Goal: Book appointment/travel/reservation

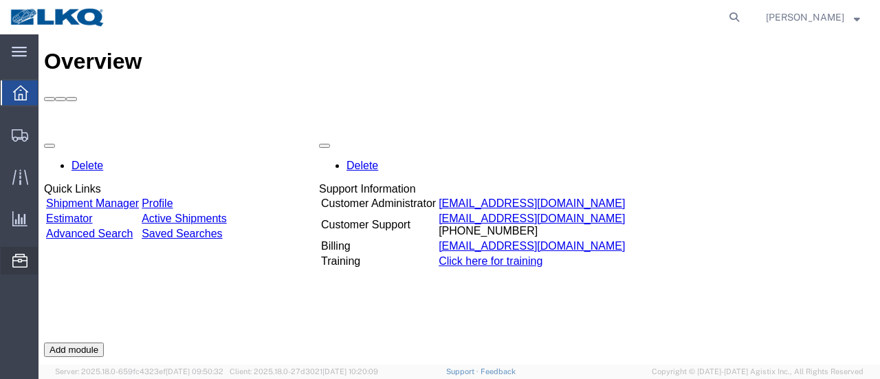
click at [0, 0] on span "Location Appointment" at bounding box center [0, 0] width 0 height 0
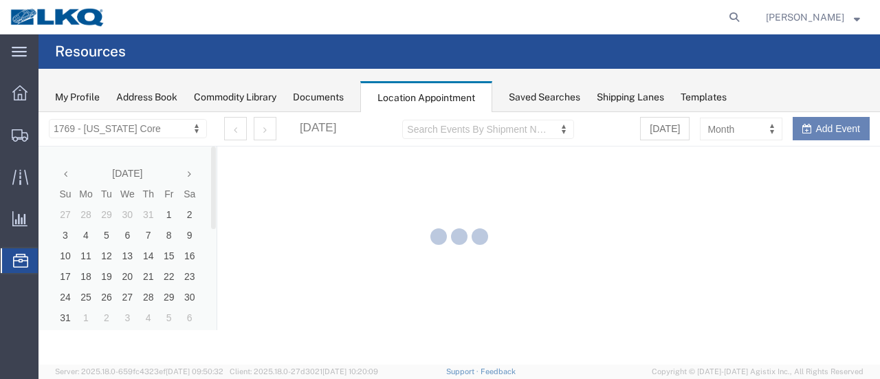
select select "28716"
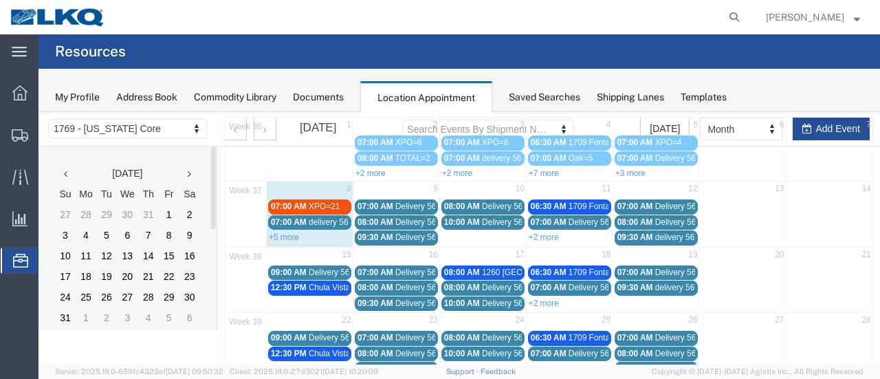
scroll to position [69, 0]
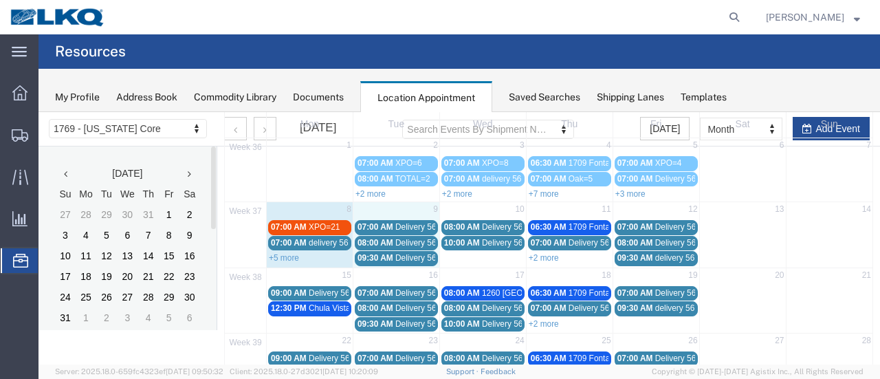
click at [382, 210] on td "9" at bounding box center [396, 210] width 87 height 17
select select "1"
select select
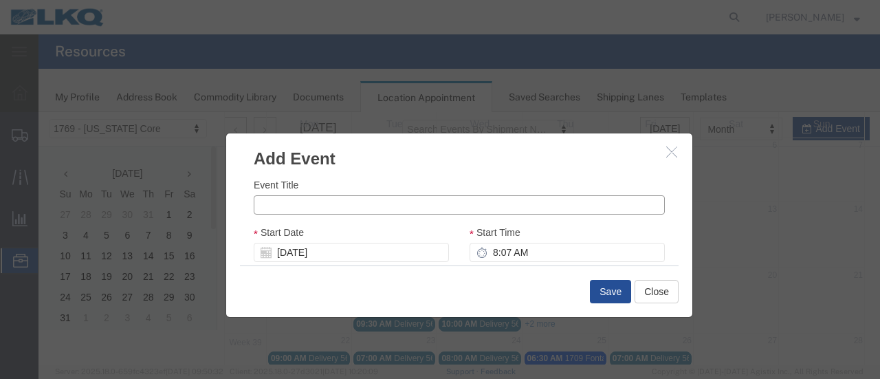
click at [357, 205] on input "Event Title" at bounding box center [459, 204] width 411 height 19
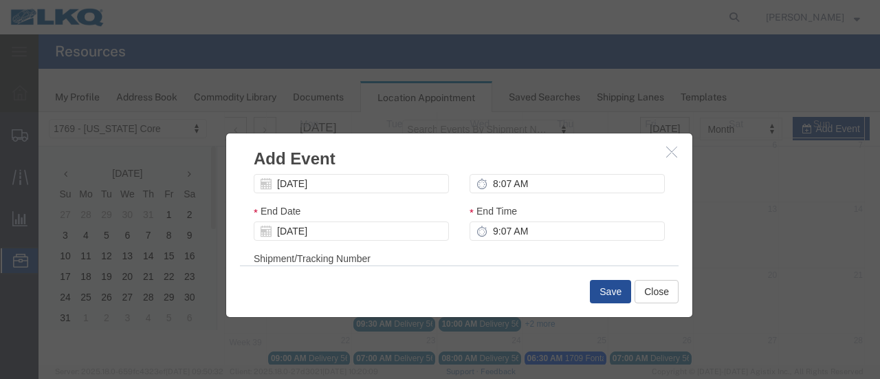
type input "XPO=9"
click at [484, 184] on input "8:07 AM" at bounding box center [567, 183] width 195 height 19
type input "7:00 AM"
click at [671, 241] on div "Event Title XPO=9 Start Date [DATE] Start Time 7:00 AM End Date [DATE] End Time…" at bounding box center [459, 218] width 466 height 95
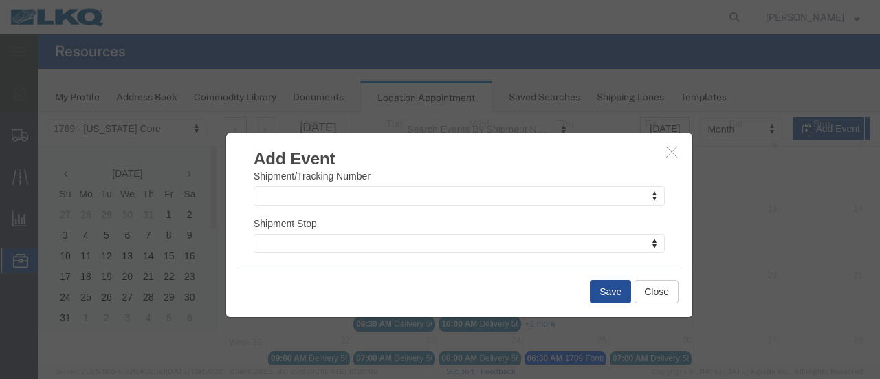
scroll to position [235, 0]
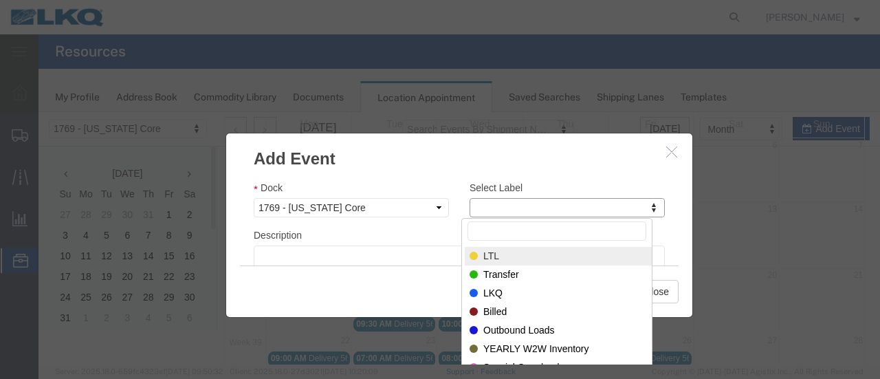
select select "25"
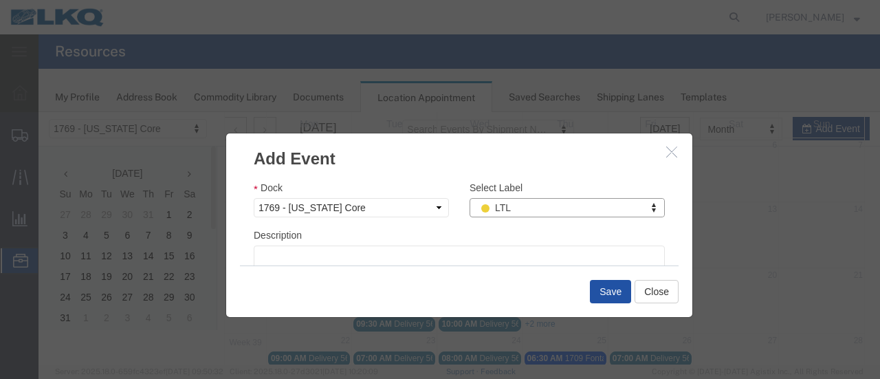
click at [604, 291] on button "Save" at bounding box center [610, 291] width 41 height 23
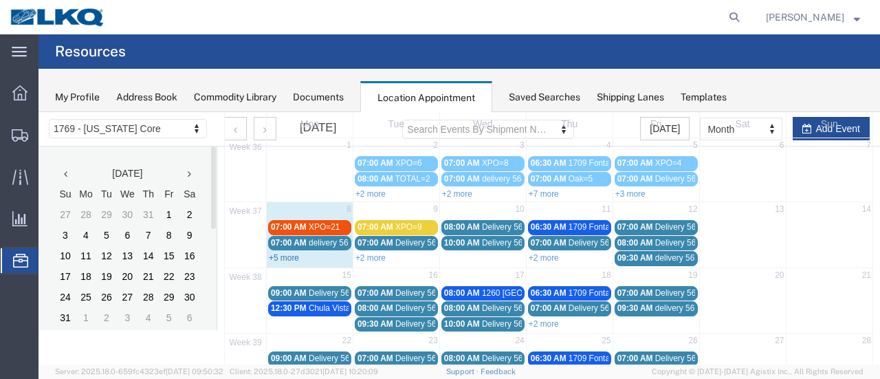
click at [288, 255] on link "+5 more" at bounding box center [284, 258] width 30 height 10
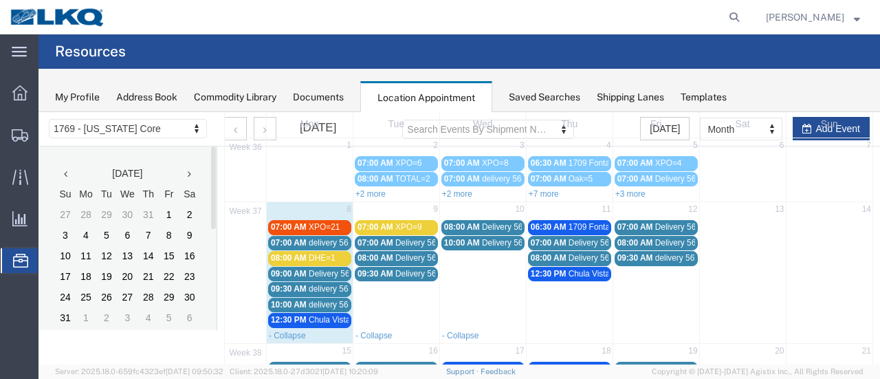
click at [633, 192] on link "+3 more" at bounding box center [631, 194] width 30 height 10
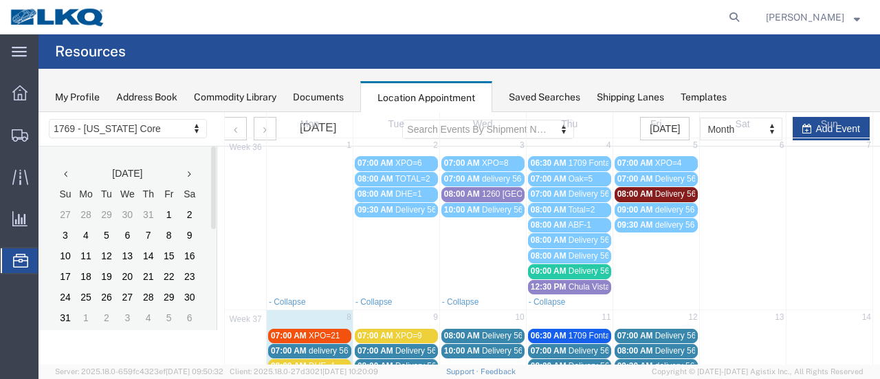
scroll to position [138, 0]
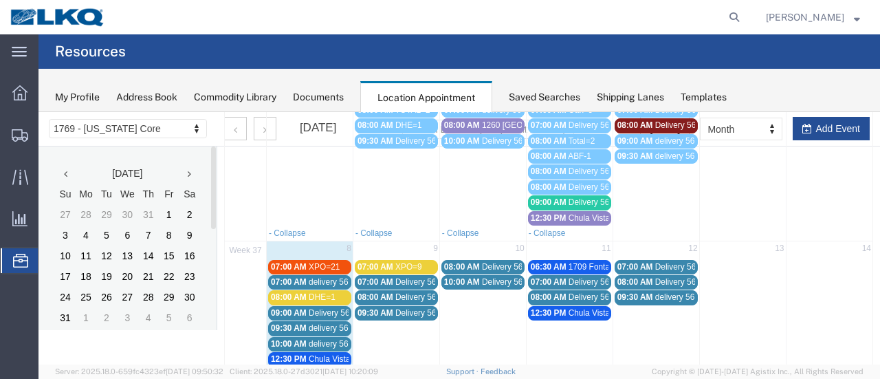
click at [320, 262] on span "XPO=21" at bounding box center [324, 267] width 31 height 10
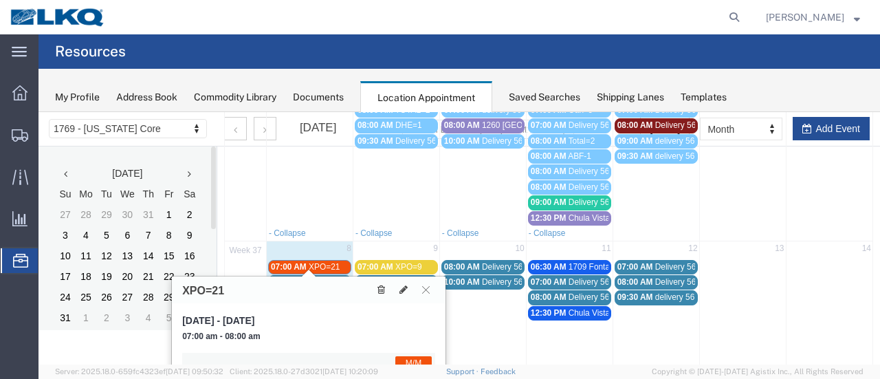
click at [383, 292] on icon at bounding box center [382, 290] width 8 height 10
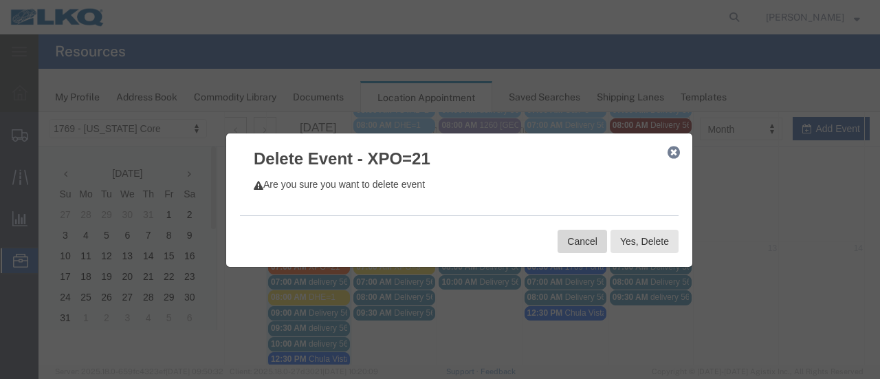
click at [570, 244] on button "Cancel" at bounding box center [583, 241] width 50 height 23
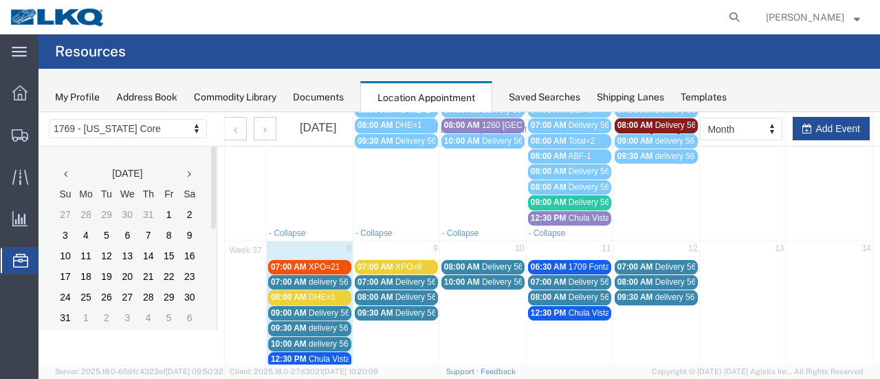
click at [318, 263] on span "XPO=21" at bounding box center [324, 267] width 31 height 10
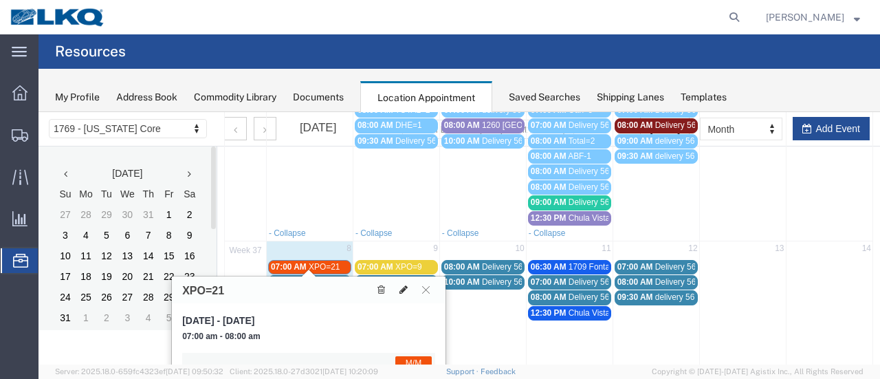
click at [405, 290] on icon at bounding box center [404, 290] width 8 height 10
select select "1"
select select "24"
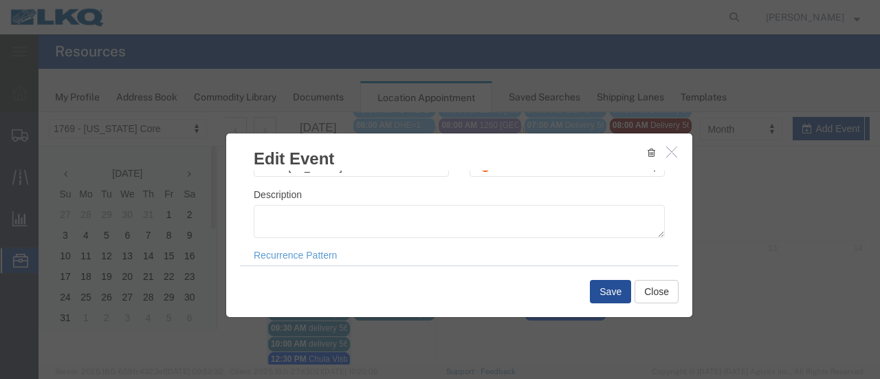
scroll to position [206, 0]
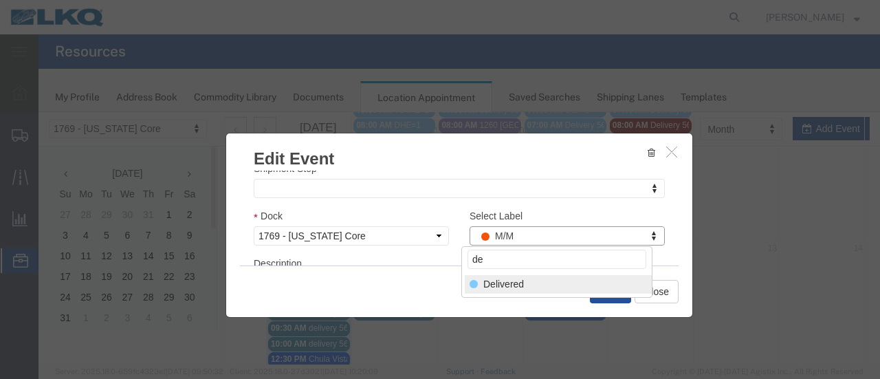
type input "de"
select select "40"
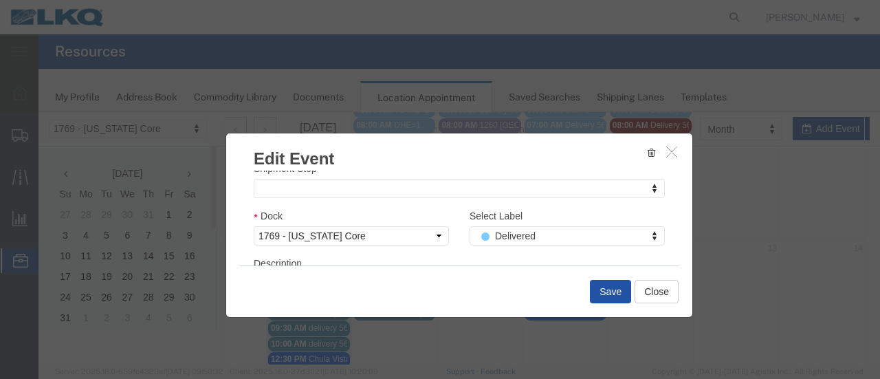
click at [609, 296] on button "Save" at bounding box center [610, 291] width 41 height 23
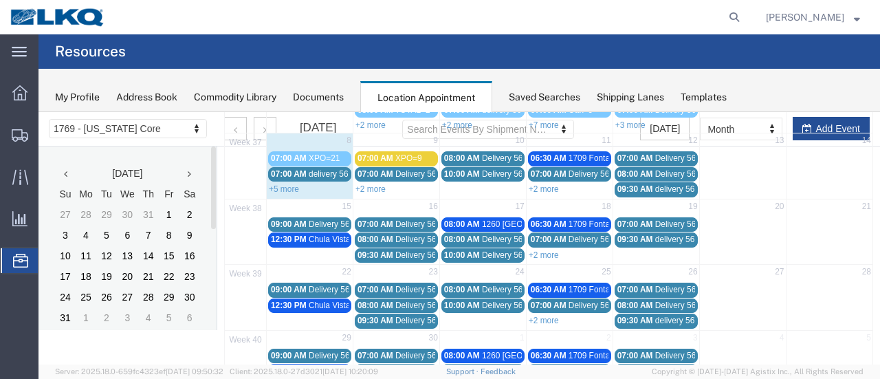
scroll to position [88, 0]
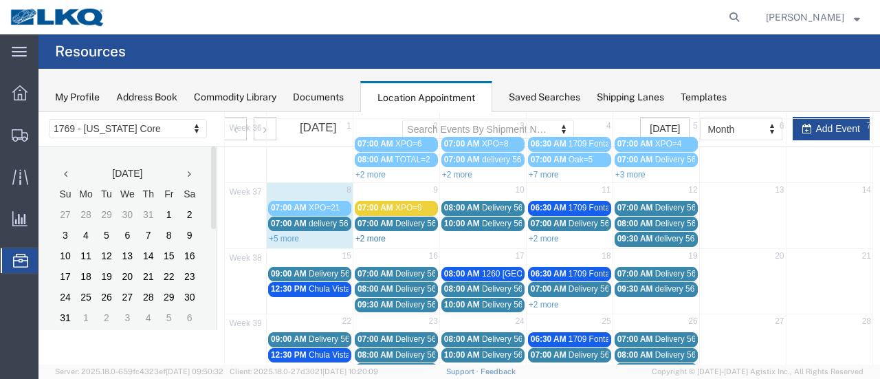
click at [375, 238] on link "+2 more" at bounding box center [371, 239] width 30 height 10
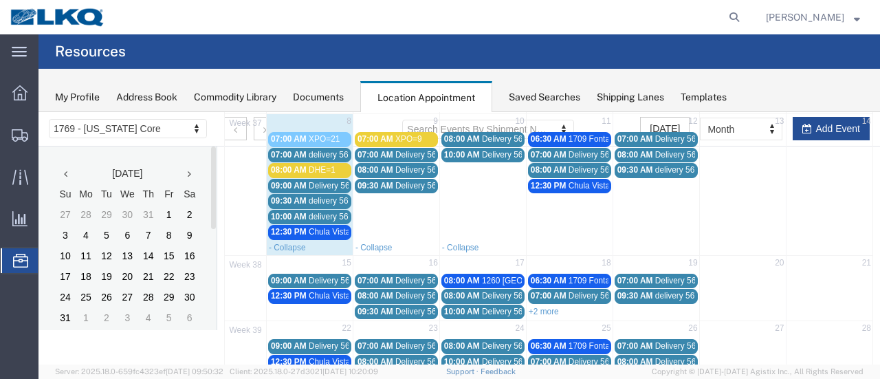
scroll to position [19, 0]
